Goal: Task Accomplishment & Management: Manage account settings

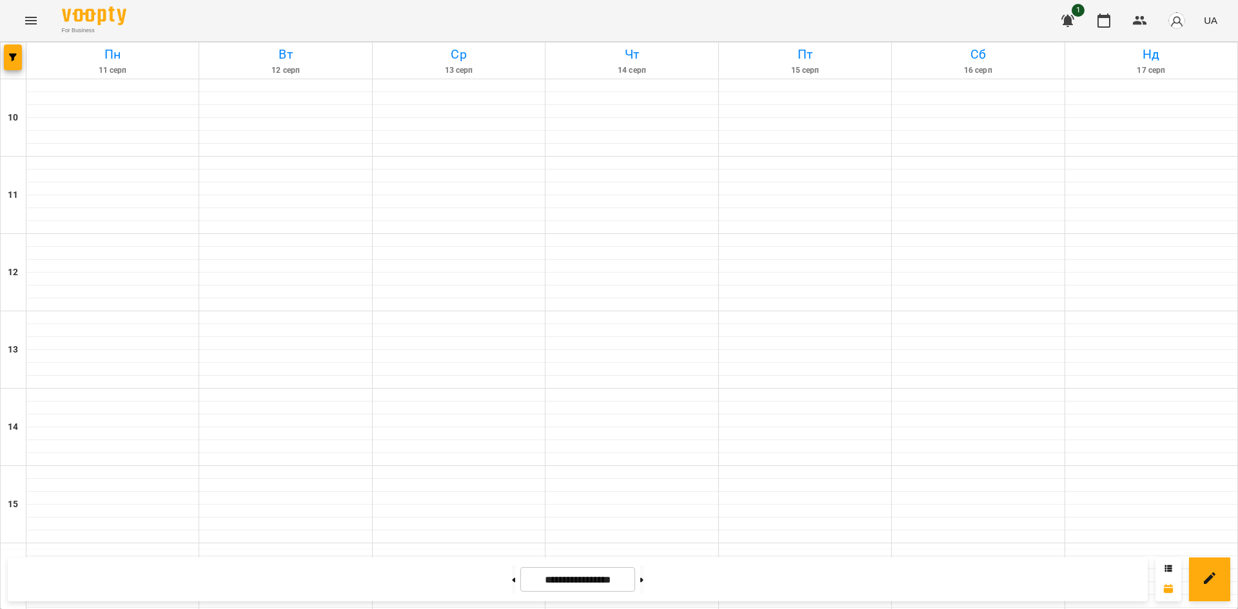
scroll to position [451, 0]
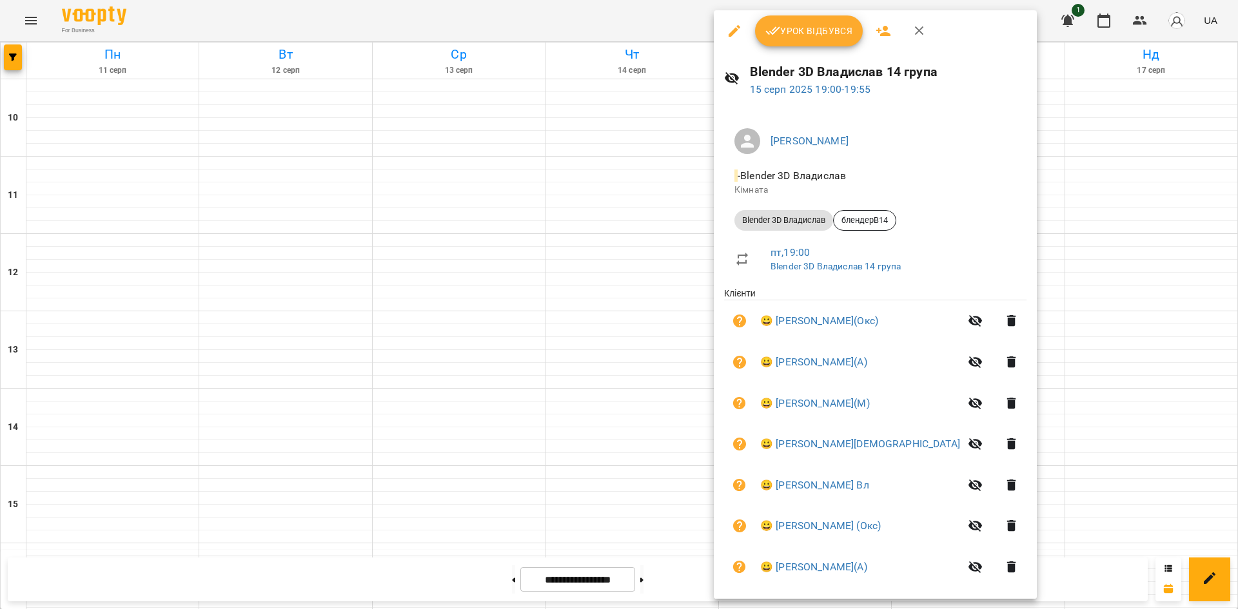
click at [1087, 361] on div at bounding box center [619, 304] width 1238 height 609
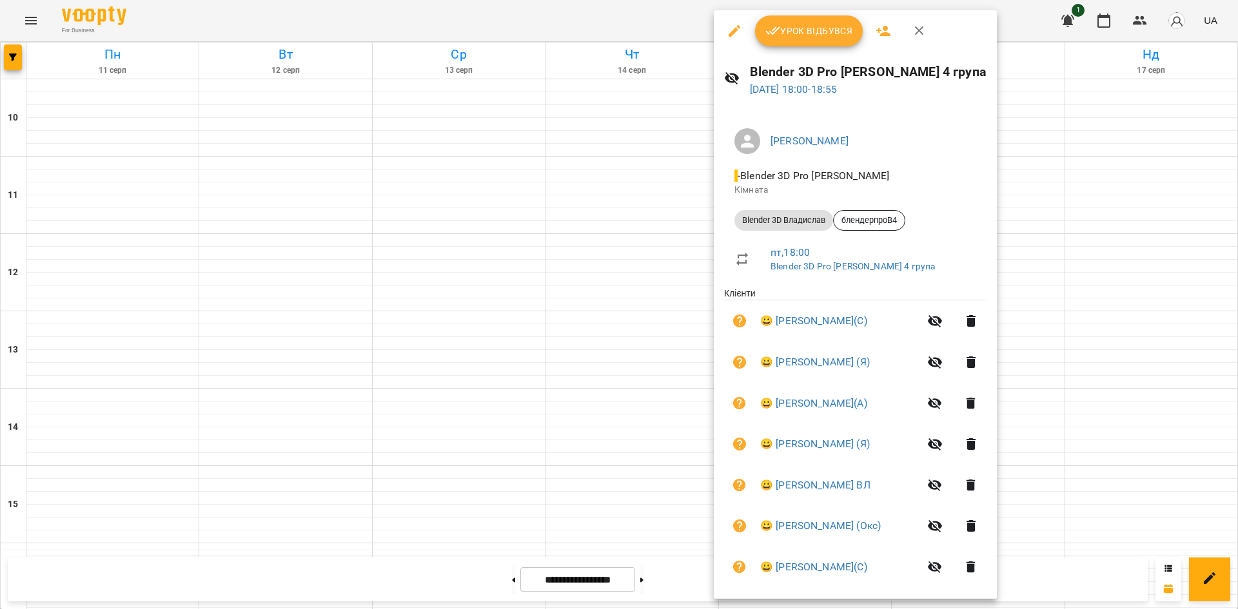
click at [1111, 261] on div at bounding box center [619, 304] width 1238 height 609
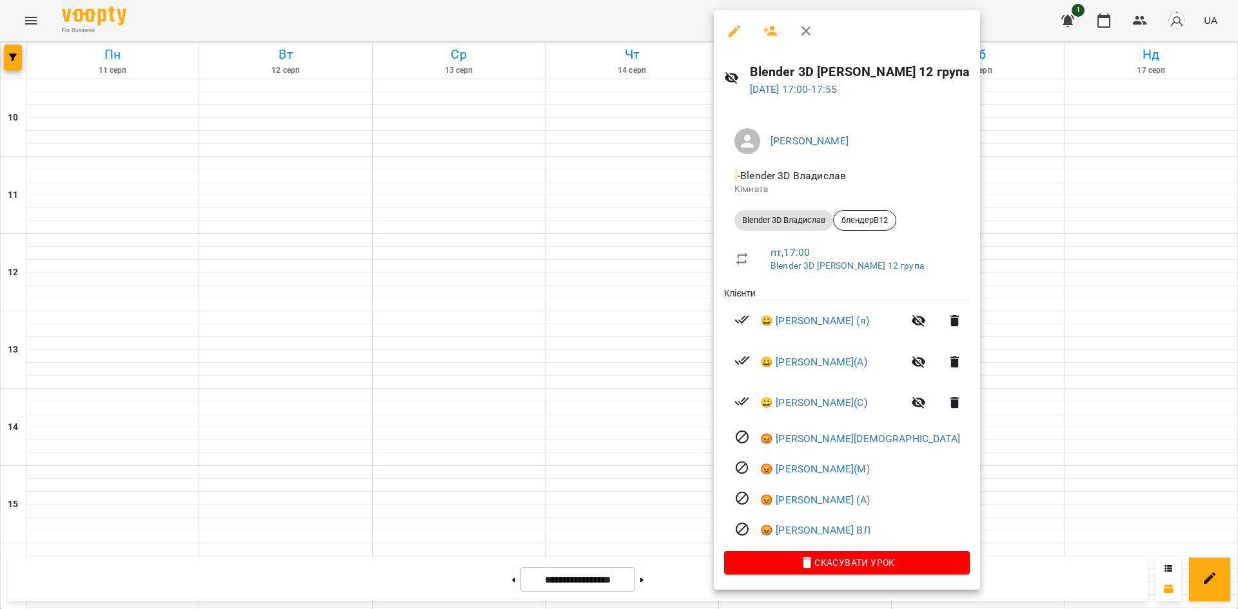
click at [1042, 286] on div at bounding box center [619, 304] width 1238 height 609
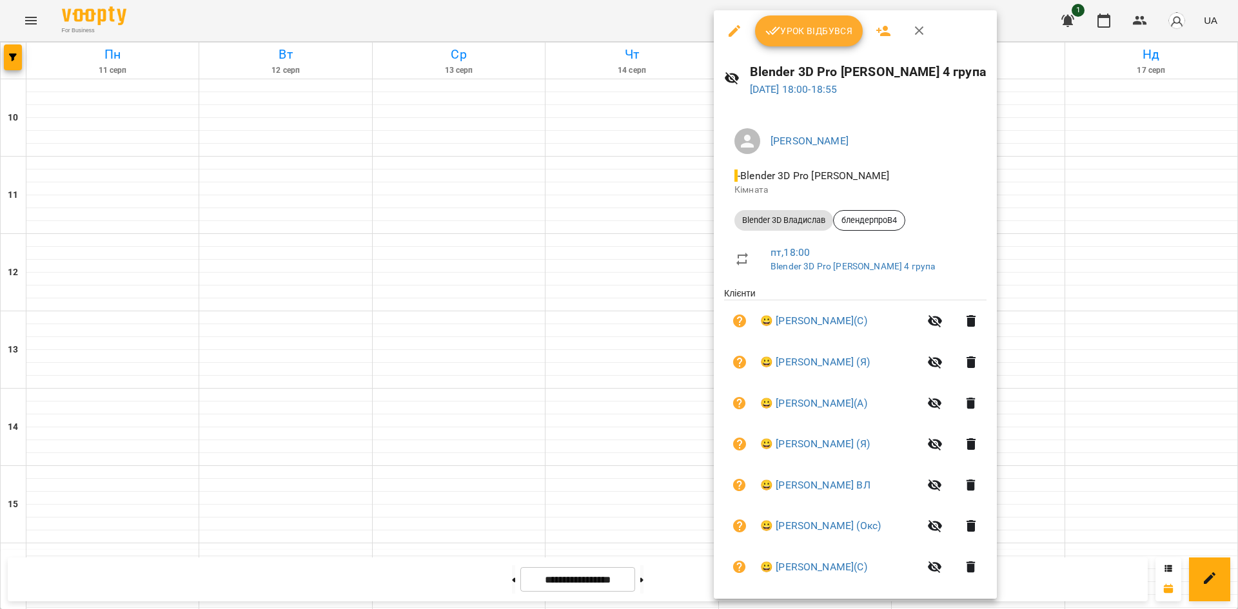
click at [823, 34] on span "Урок відбувся" at bounding box center [809, 30] width 88 height 15
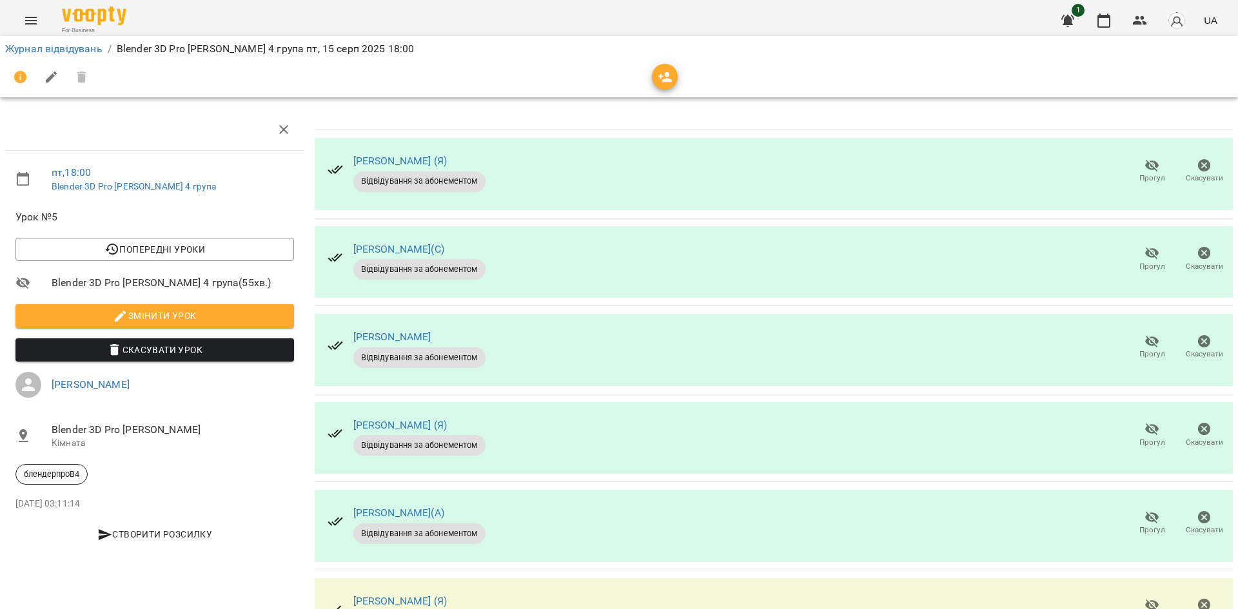
scroll to position [514, 0]
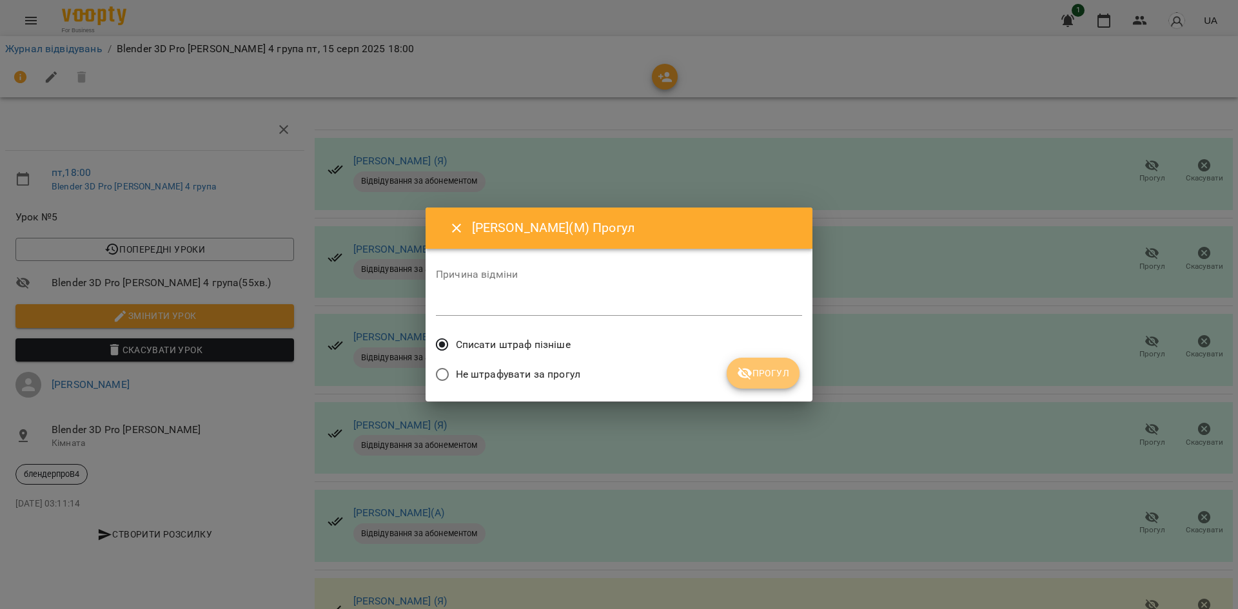
click at [784, 379] on span "Прогул" at bounding box center [763, 373] width 52 height 15
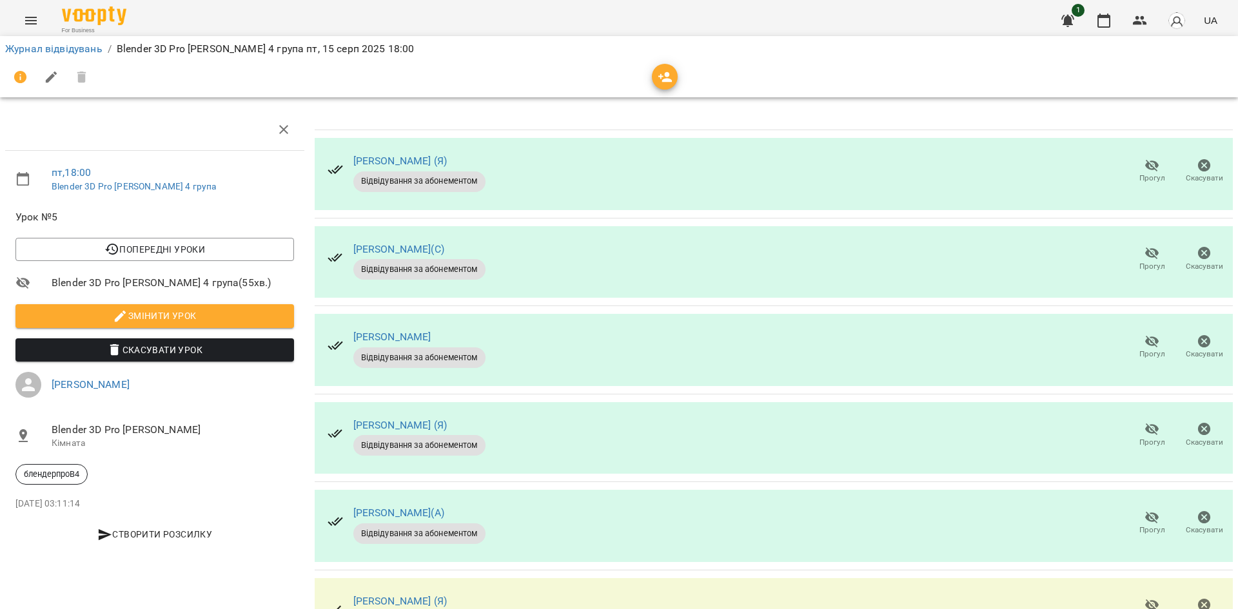
scroll to position [385, 0]
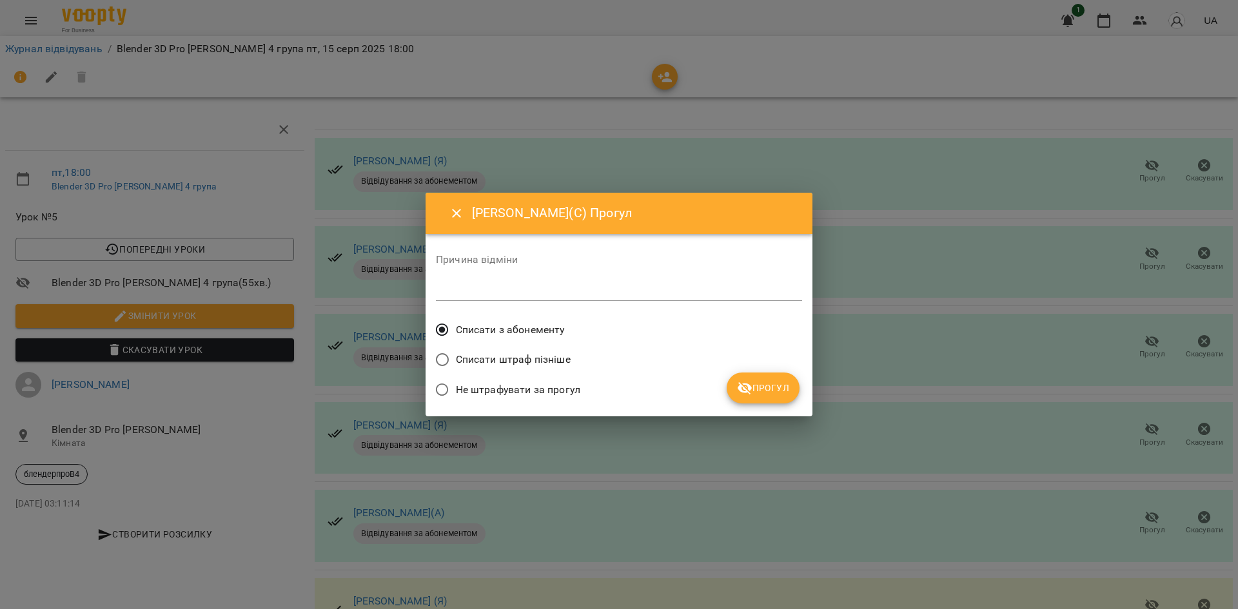
click at [542, 336] on span "Списати з абонементу" at bounding box center [510, 329] width 109 height 15
click at [772, 376] on button "Прогул" at bounding box center [763, 388] width 73 height 31
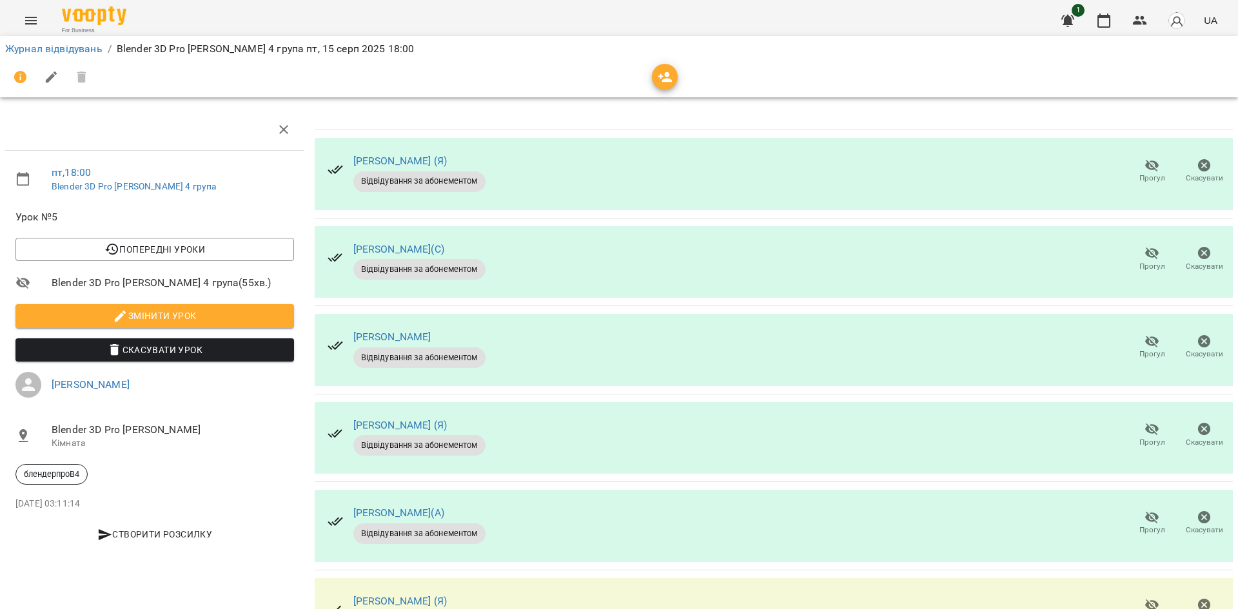
scroll to position [0, 0]
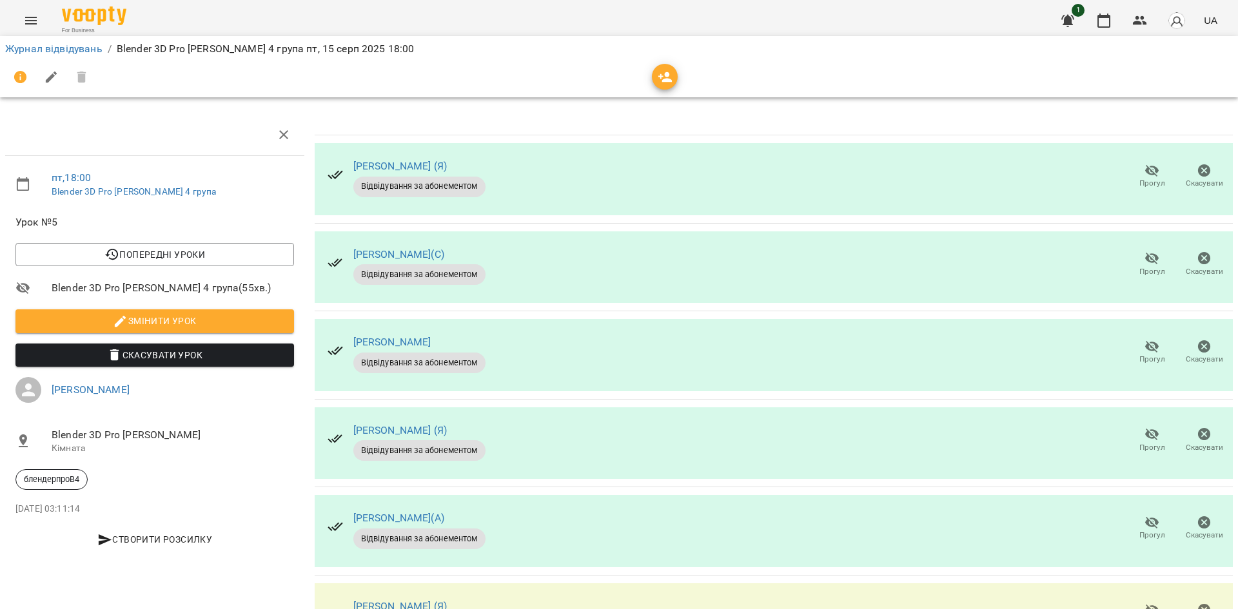
click at [1144, 175] on icon "button" at bounding box center [1151, 170] width 15 height 15
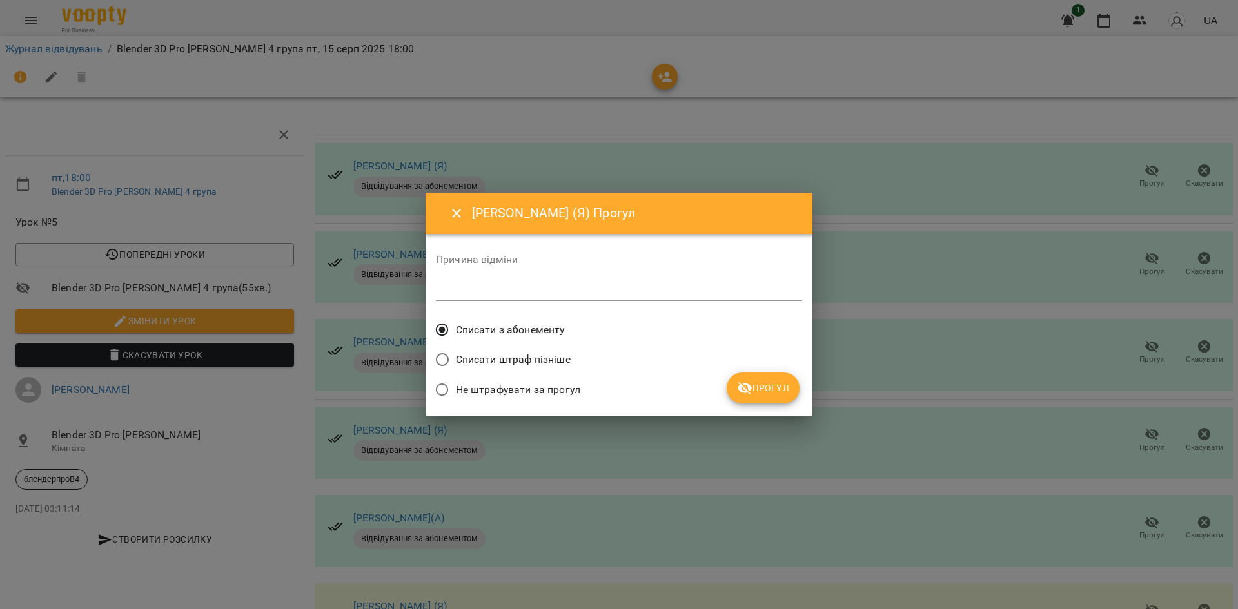
click at [749, 379] on button "Прогул" at bounding box center [763, 388] width 73 height 31
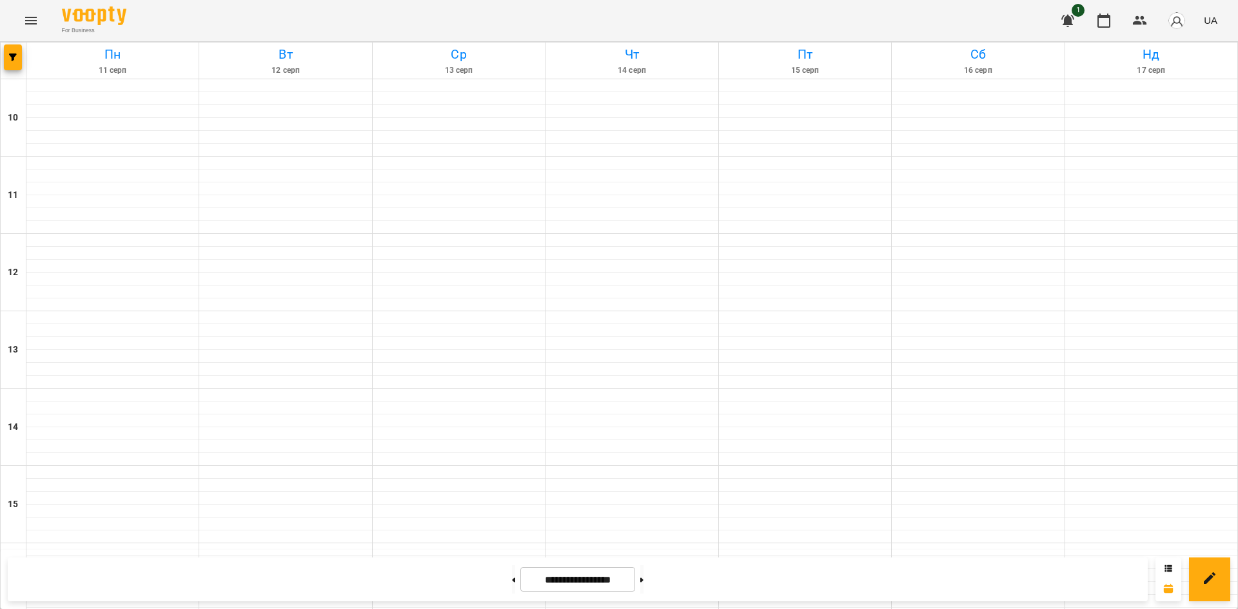
scroll to position [516, 0]
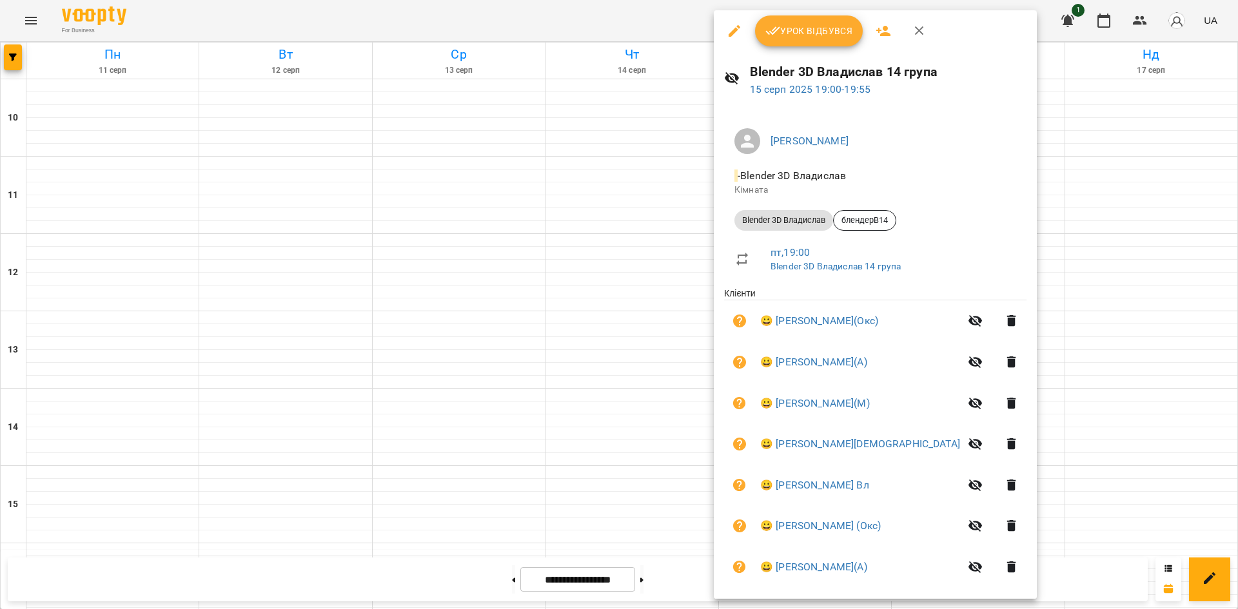
click at [1084, 229] on div at bounding box center [619, 304] width 1238 height 609
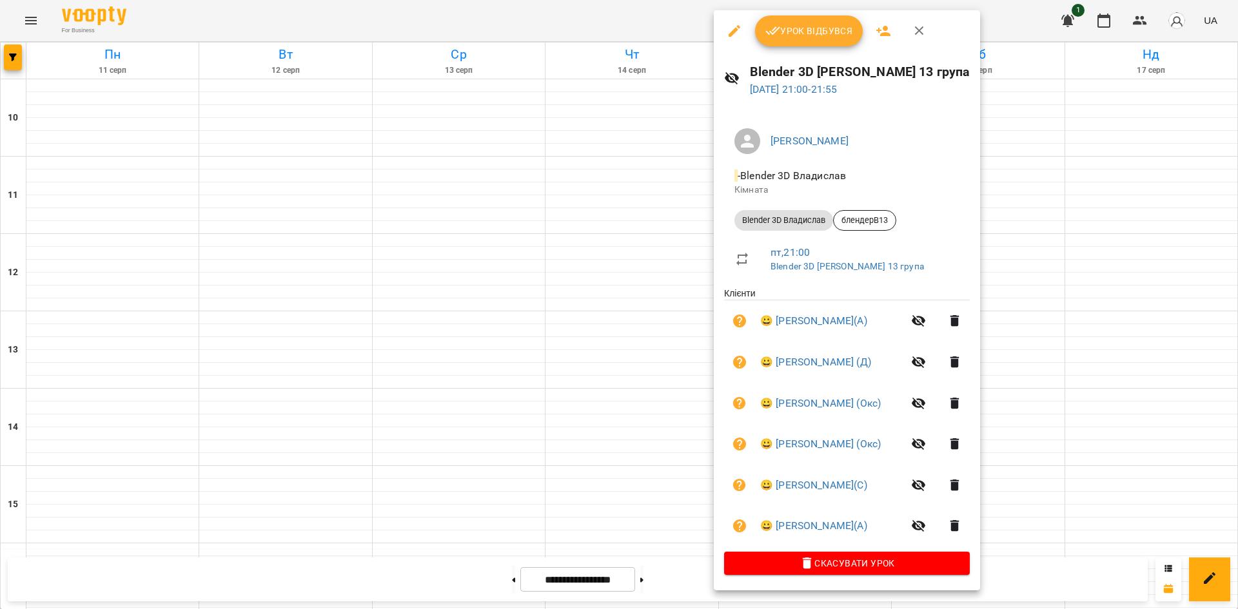
click at [1078, 364] on div at bounding box center [619, 304] width 1238 height 609
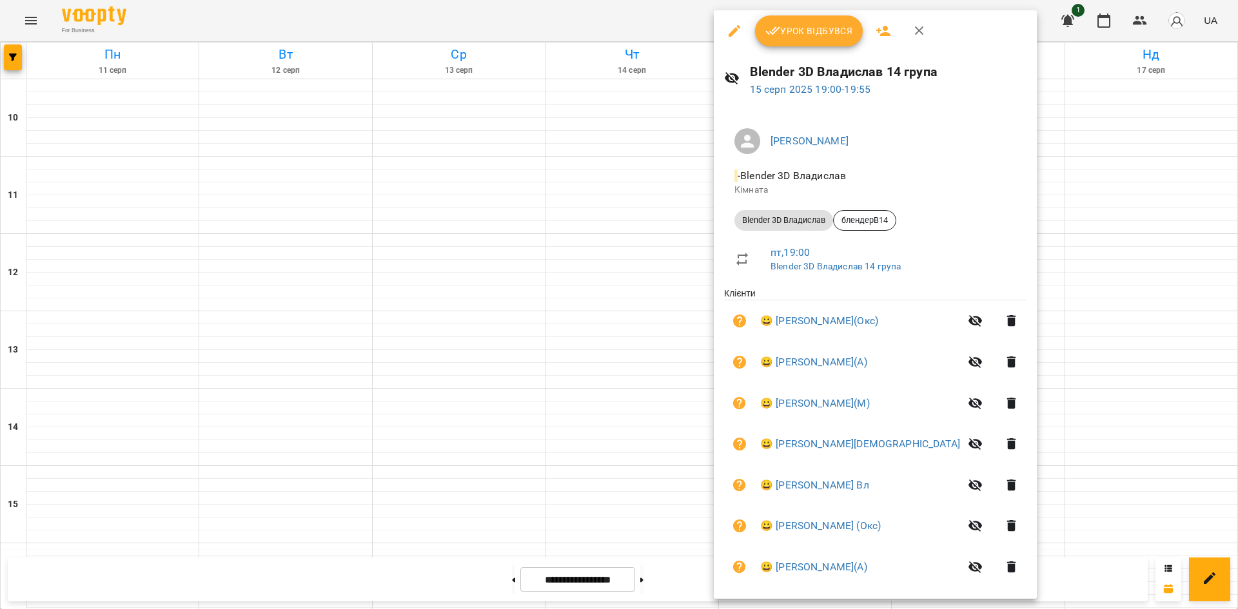
drag, startPoint x: 767, startPoint y: 41, endPoint x: 775, endPoint y: 55, distance: 16.2
click at [767, 41] on button "Урок відбувся" at bounding box center [809, 30] width 108 height 31
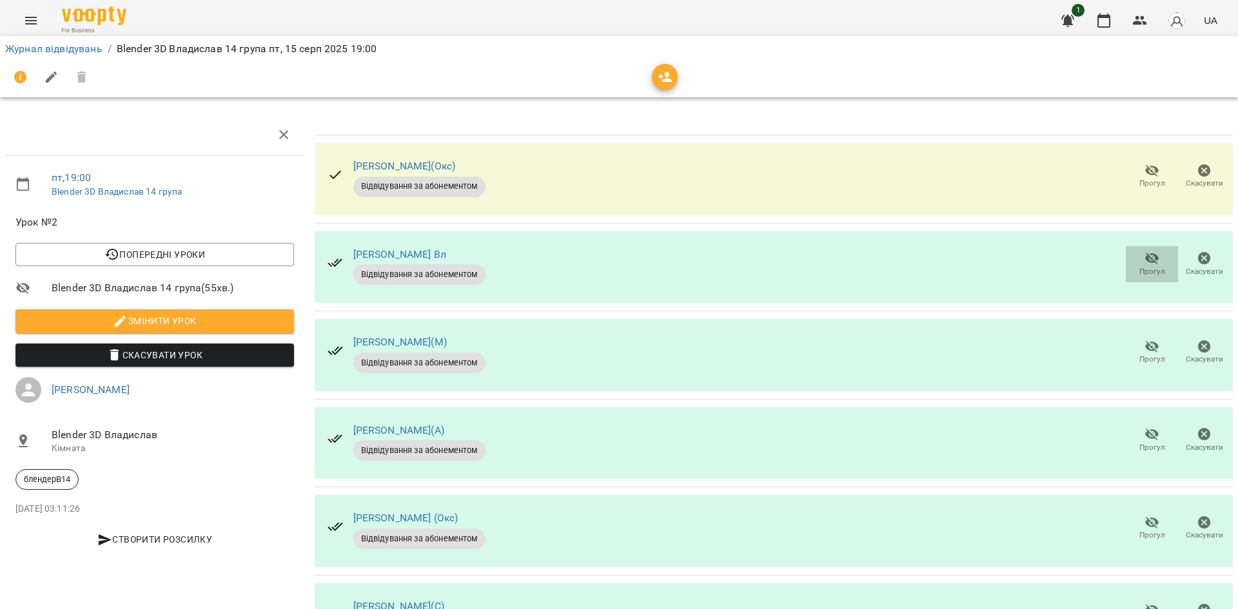
click at [1139, 273] on span "Прогул" at bounding box center [1152, 271] width 26 height 11
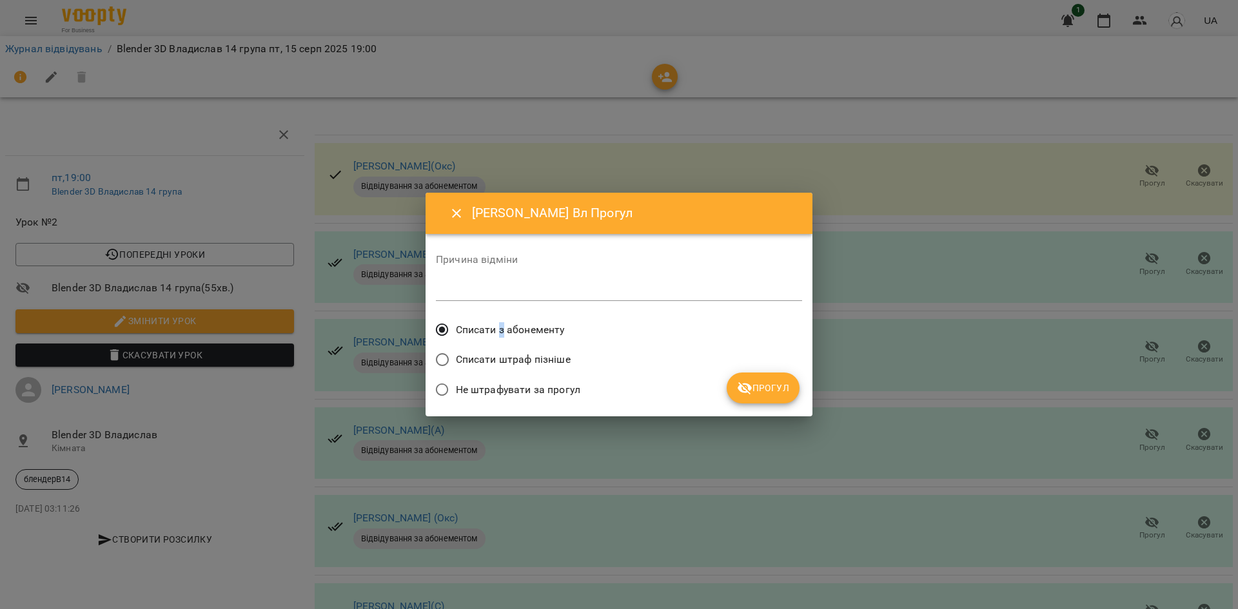
click at [502, 322] on span "Списати з абонементу" at bounding box center [510, 329] width 109 height 15
click at [788, 394] on span "Прогул" at bounding box center [763, 387] width 52 height 15
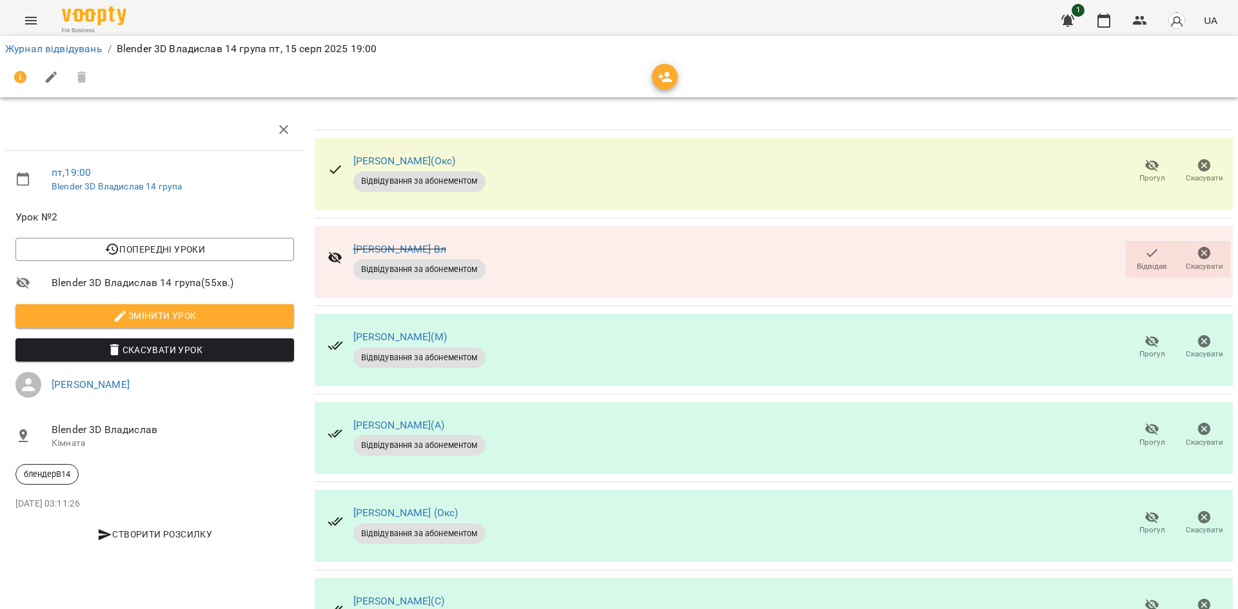
scroll to position [129, 0]
click at [1109, 402] on div "[PERSON_NAME](А) Відвідування за абонементом Прогул Скасувати" at bounding box center [774, 438] width 918 height 72
click at [1133, 422] on span "Прогул" at bounding box center [1151, 435] width 37 height 26
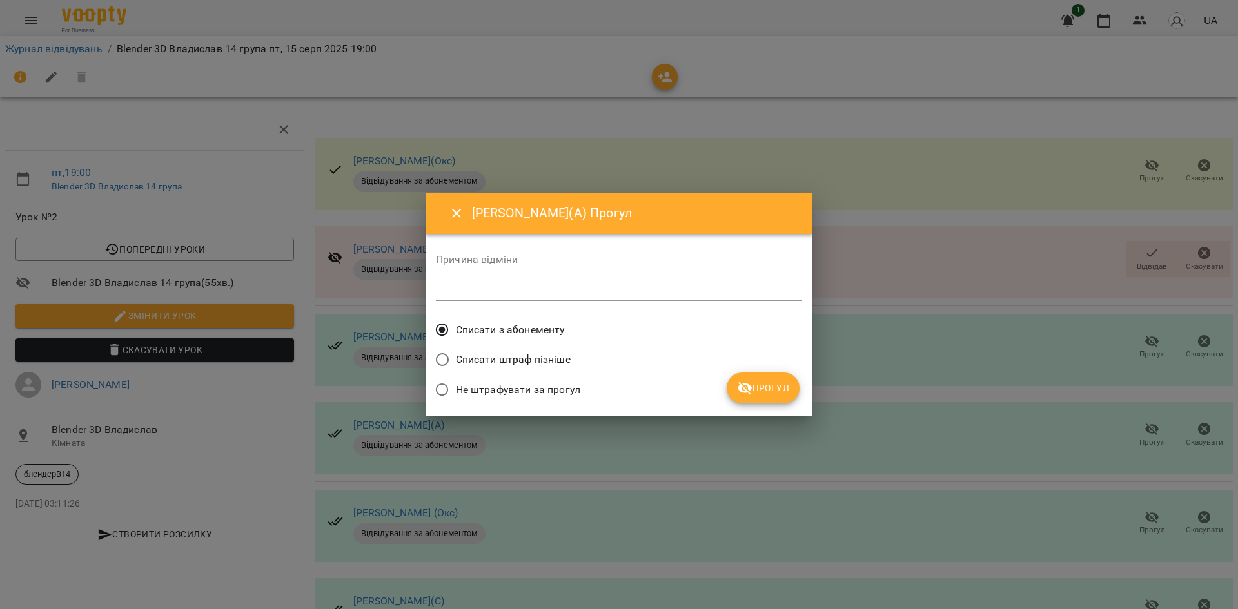
click at [783, 386] on span "Прогул" at bounding box center [763, 387] width 52 height 15
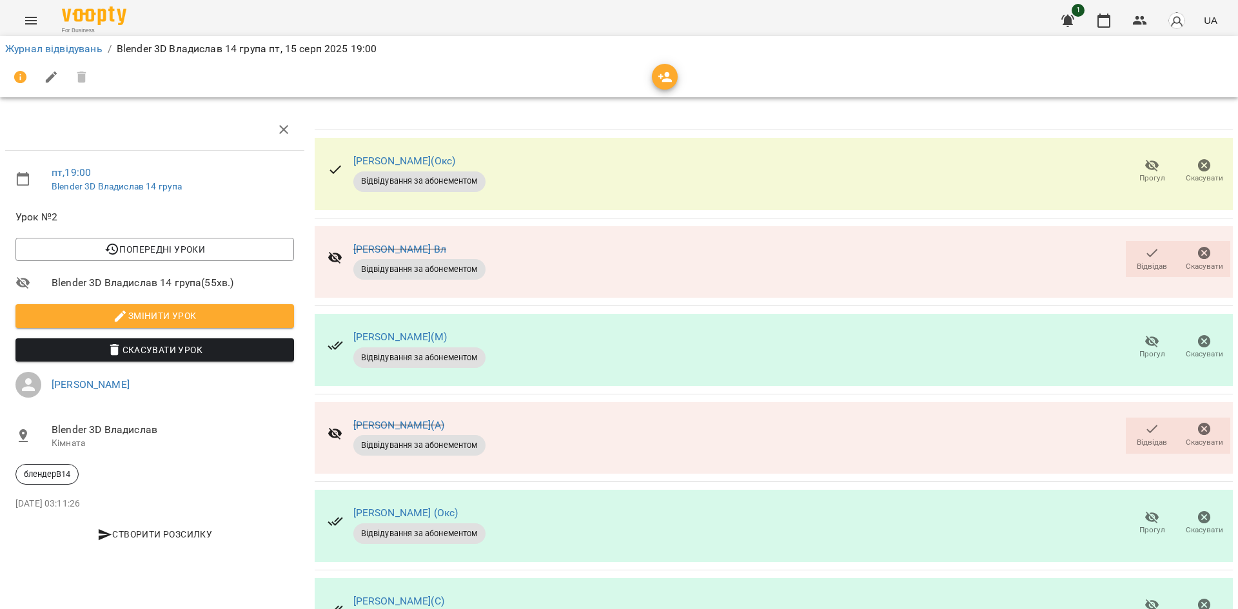
scroll to position [322, 0]
click at [1144, 598] on icon "button" at bounding box center [1151, 605] width 15 height 15
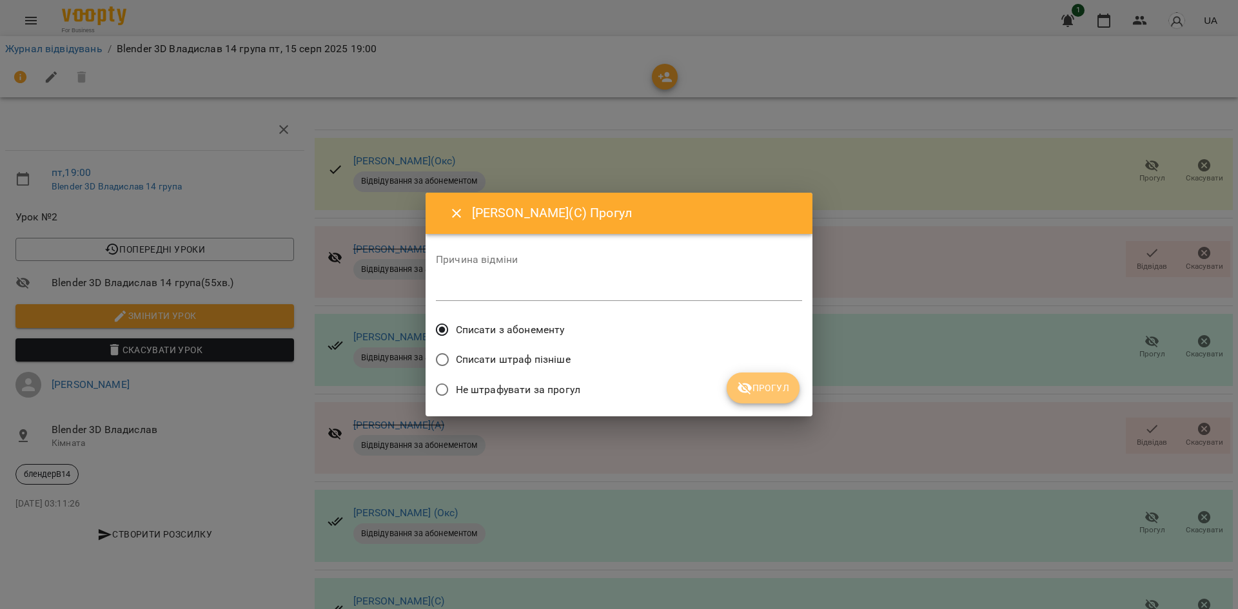
click at [769, 380] on span "Прогул" at bounding box center [763, 387] width 52 height 15
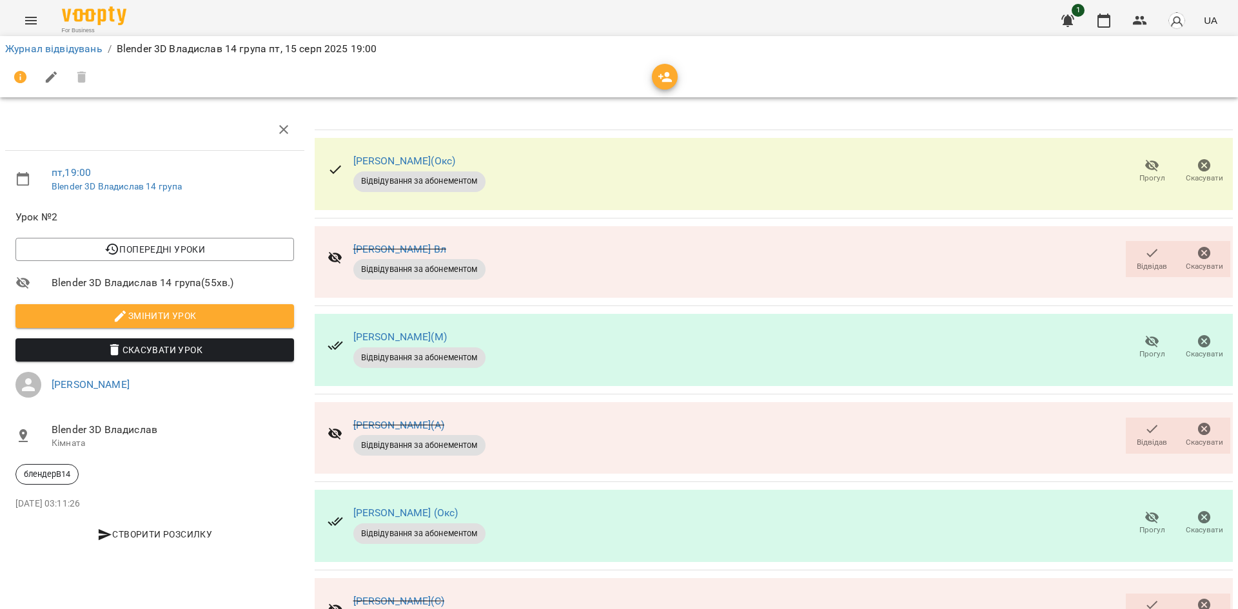
scroll to position [0, 0]
